Goal: Task Accomplishment & Management: Manage account settings

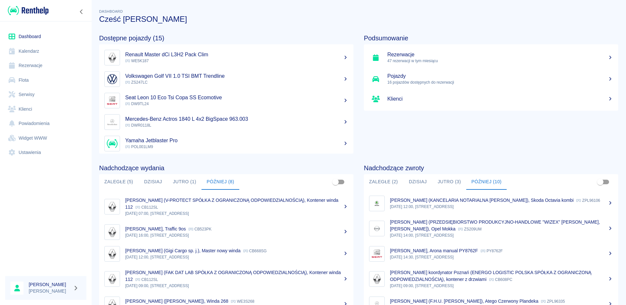
click at [157, 185] on button "Dzisiaj" at bounding box center [152, 182] width 29 height 16
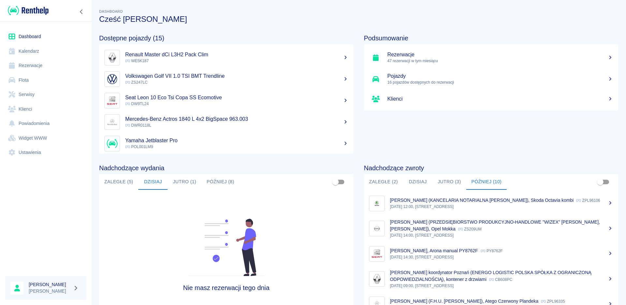
click at [176, 181] on button "Jutro (1)" at bounding box center [185, 182] width 34 height 16
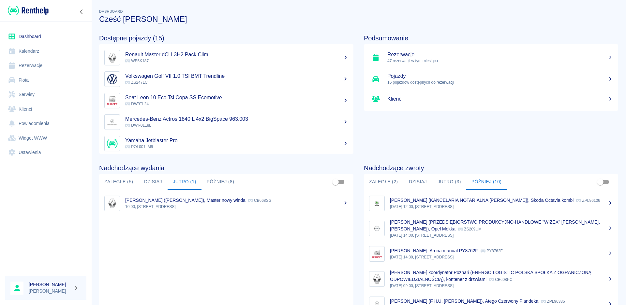
click at [167, 207] on p "10:00, [STREET_ADDRESS]" at bounding box center [236, 207] width 223 height 6
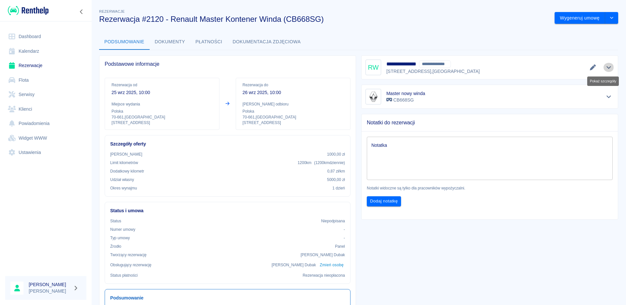
click at [606, 67] on icon "Pokaż szczegóły" at bounding box center [608, 67] width 5 height 3
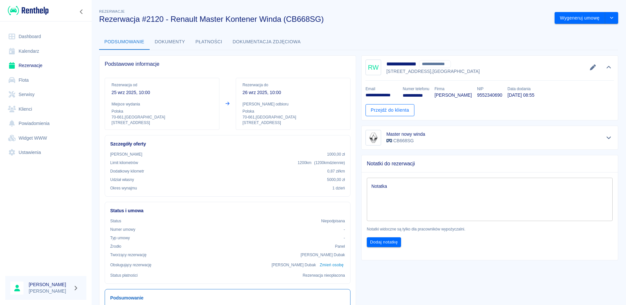
click at [385, 108] on link "Przejdź do klienta" at bounding box center [389, 110] width 49 height 12
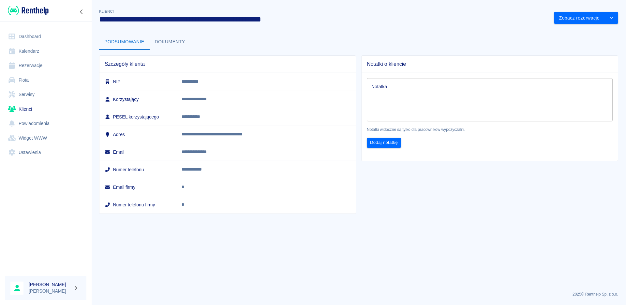
click at [167, 45] on button "Dokumenty" at bounding box center [170, 42] width 41 height 16
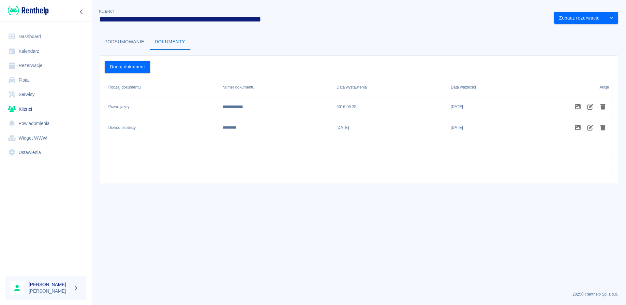
click at [138, 42] on button "Podsumowanie" at bounding box center [124, 42] width 51 height 16
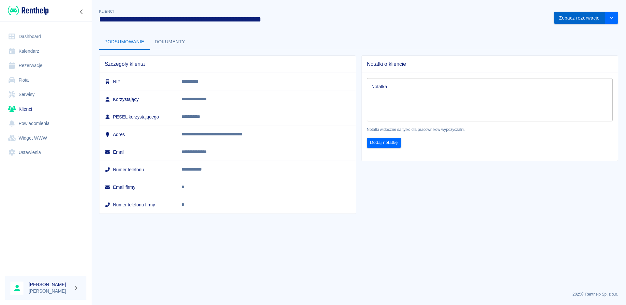
click at [590, 17] on button "Zobacz rezerwacje" at bounding box center [579, 18] width 51 height 12
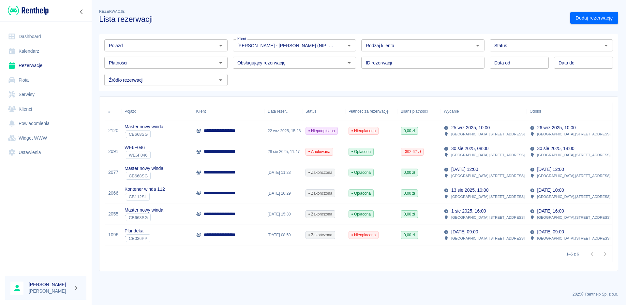
type input "[PERSON_NAME] - [PERSON_NAME] (NIP: 9552340690) ([PHONE_NUMBER])"
click at [199, 131] on icon at bounding box center [198, 131] width 5 height 4
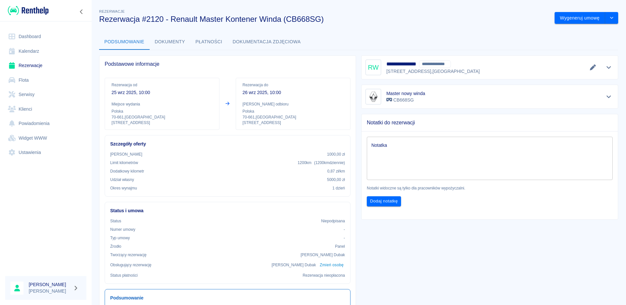
click at [34, 34] on link "Dashboard" at bounding box center [45, 36] width 81 height 15
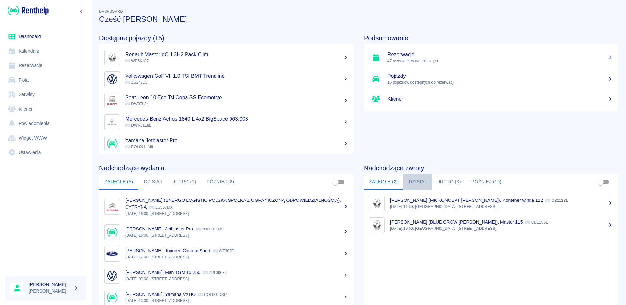
click at [421, 181] on button "Dzisiaj" at bounding box center [417, 182] width 29 height 16
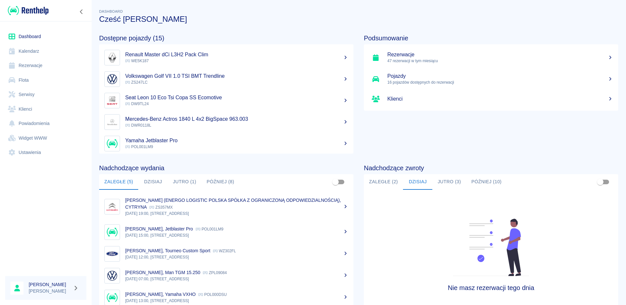
click at [443, 184] on button "Jutro (3)" at bounding box center [449, 182] width 34 height 16
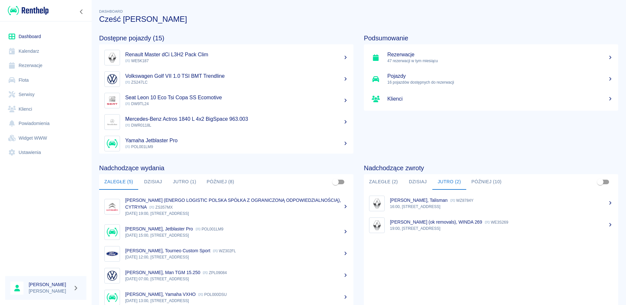
click at [182, 181] on button "Jutro (1)" at bounding box center [185, 182] width 34 height 16
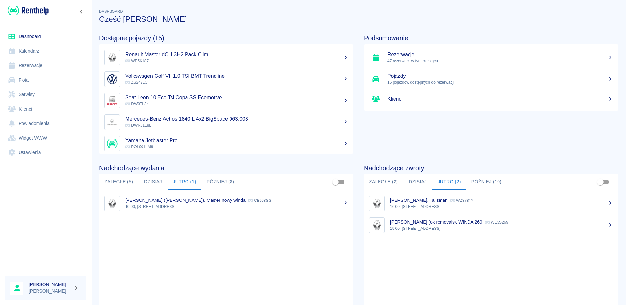
click at [220, 183] on button "Później (8)" at bounding box center [220, 182] width 38 height 16
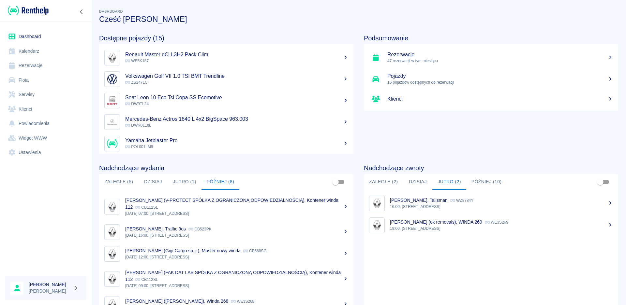
click at [179, 183] on button "Jutro (1)" at bounding box center [185, 182] width 34 height 16
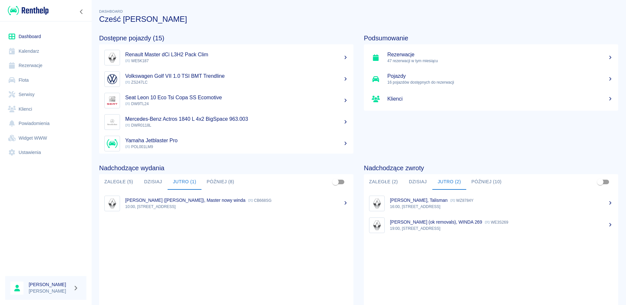
click at [219, 181] on button "Później (8)" at bounding box center [220, 182] width 38 height 16
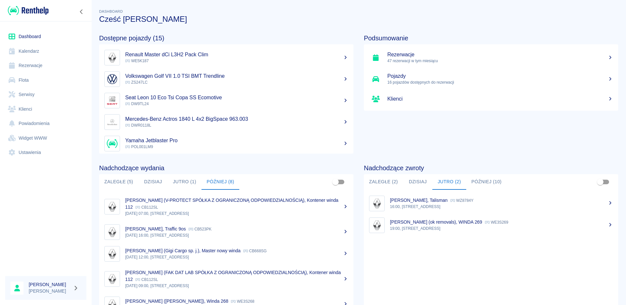
click at [185, 180] on button "Jutro (1)" at bounding box center [185, 182] width 34 height 16
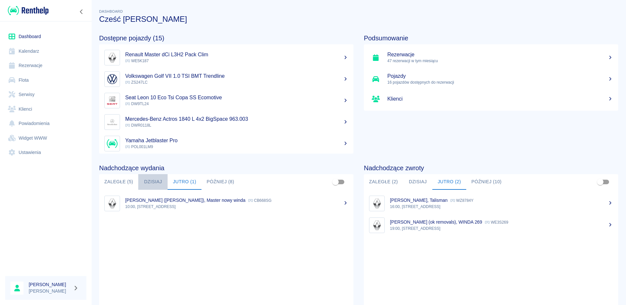
click at [146, 181] on button "Dzisiaj" at bounding box center [152, 182] width 29 height 16
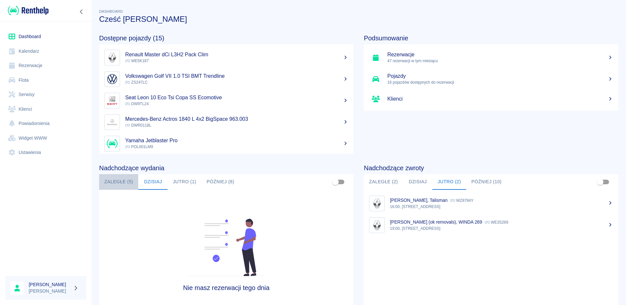
click at [121, 184] on button "Zaległe (5)" at bounding box center [118, 182] width 39 height 16
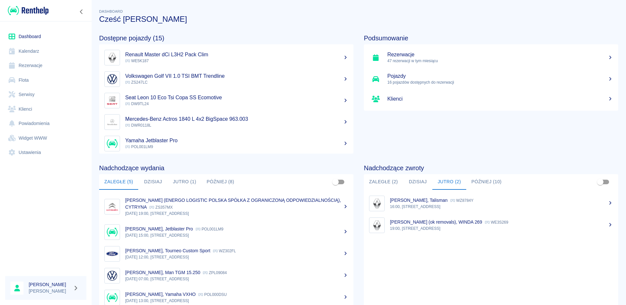
click at [179, 179] on button "Jutro (1)" at bounding box center [185, 182] width 34 height 16
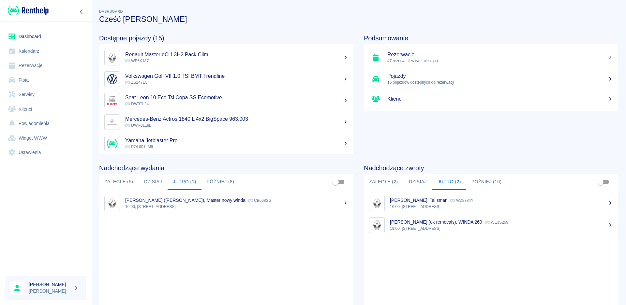
click at [228, 183] on button "Później (8)" at bounding box center [220, 182] width 38 height 16
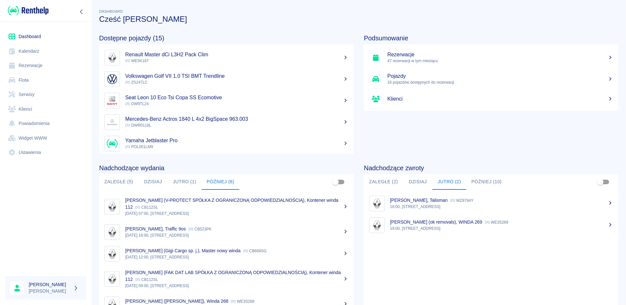
click at [189, 181] on button "Jutro (1)" at bounding box center [185, 182] width 34 height 16
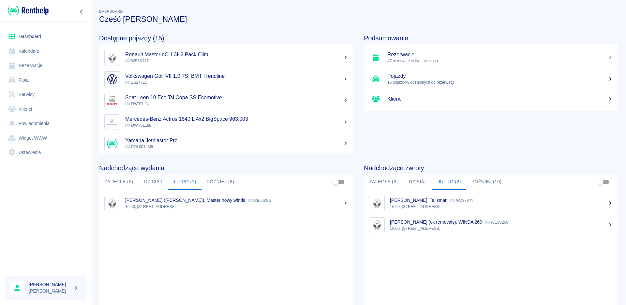
click at [154, 181] on button "Dzisiaj" at bounding box center [152, 182] width 29 height 16
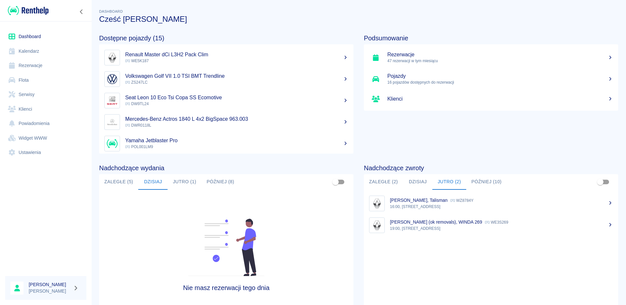
click at [183, 181] on button "Jutro (1)" at bounding box center [185, 182] width 34 height 16
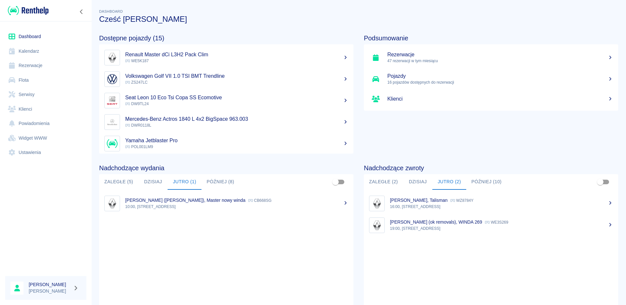
click at [420, 179] on button "Dzisiaj" at bounding box center [417, 182] width 29 height 16
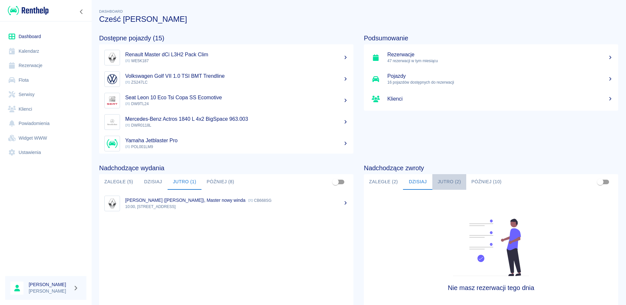
click at [440, 181] on button "Jutro (2)" at bounding box center [449, 182] width 34 height 16
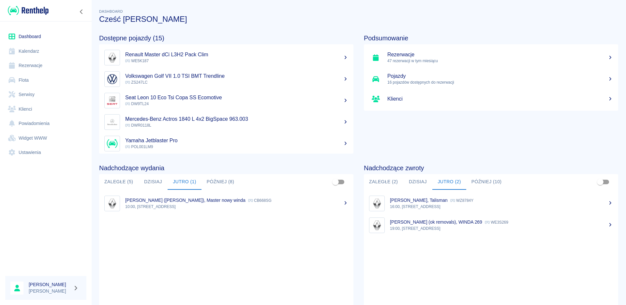
click at [151, 179] on button "Dzisiaj" at bounding box center [152, 182] width 29 height 16
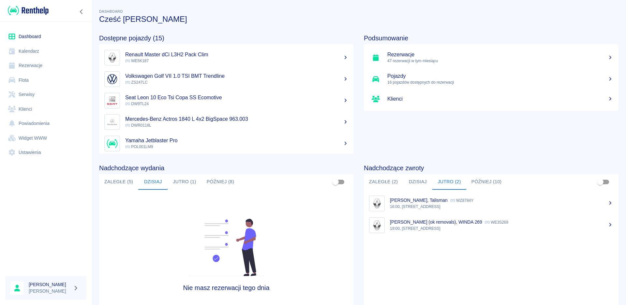
click at [192, 183] on button "Jutro (1)" at bounding box center [185, 182] width 34 height 16
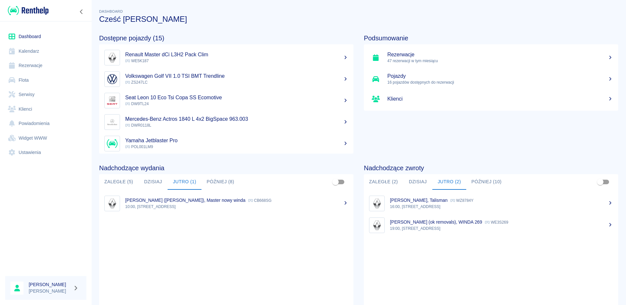
click at [158, 184] on button "Dzisiaj" at bounding box center [152, 182] width 29 height 16
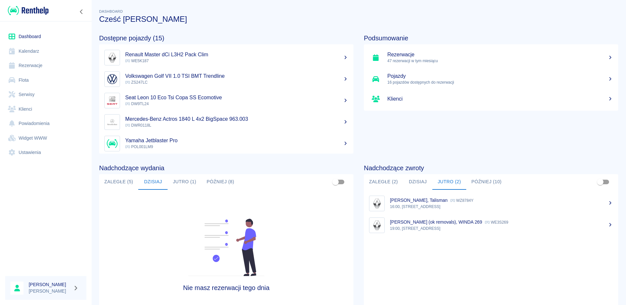
click at [187, 185] on button "Jutro (1)" at bounding box center [185, 182] width 34 height 16
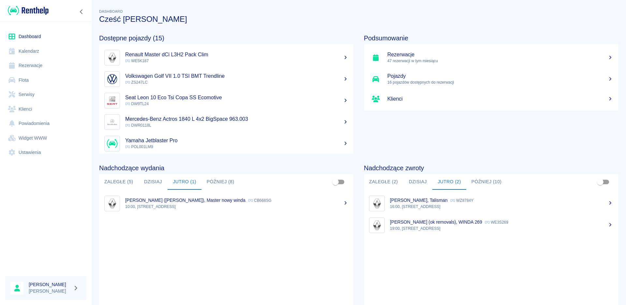
click at [153, 181] on button "Dzisiaj" at bounding box center [152, 182] width 29 height 16
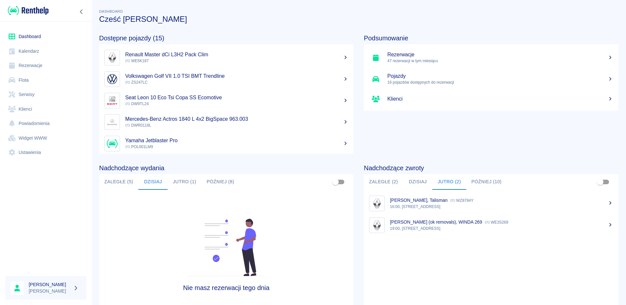
click at [110, 180] on button "Zaległe (5)" at bounding box center [118, 182] width 39 height 16
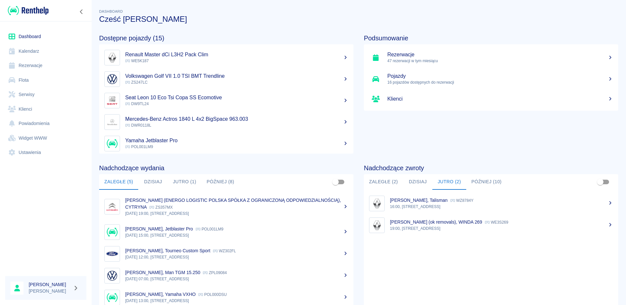
click at [158, 179] on button "Dzisiaj" at bounding box center [152, 182] width 29 height 16
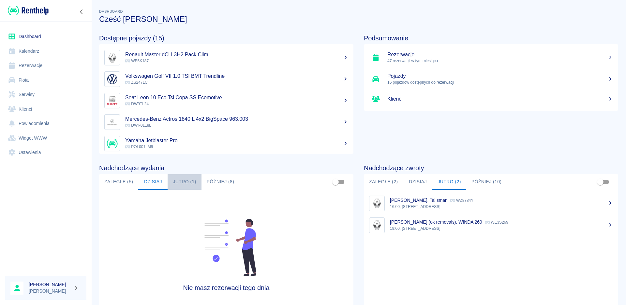
click at [184, 179] on button "Jutro (1)" at bounding box center [185, 182] width 34 height 16
